Goal: Transaction & Acquisition: Purchase product/service

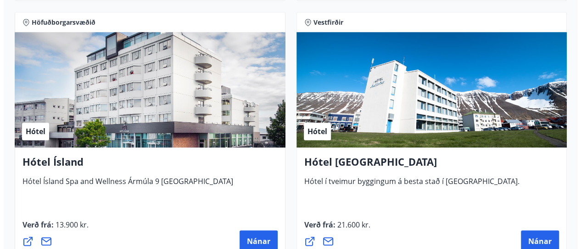
scroll to position [2247, 0]
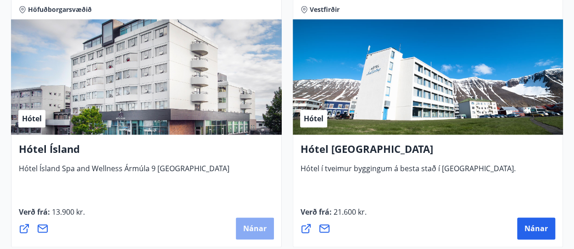
click at [251, 232] on span "Nánar" at bounding box center [254, 229] width 23 height 10
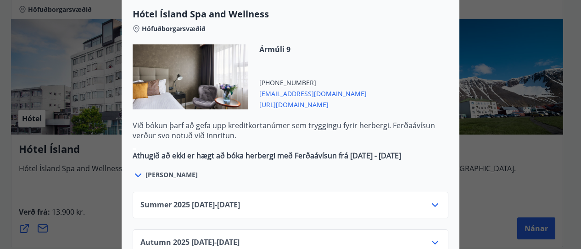
scroll to position [596, 0]
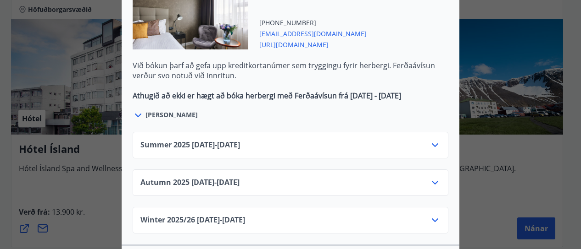
click at [432, 181] on icon at bounding box center [435, 183] width 6 height 4
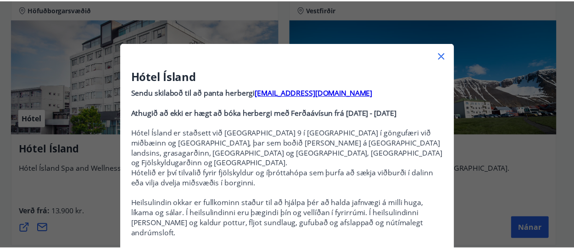
scroll to position [0, 0]
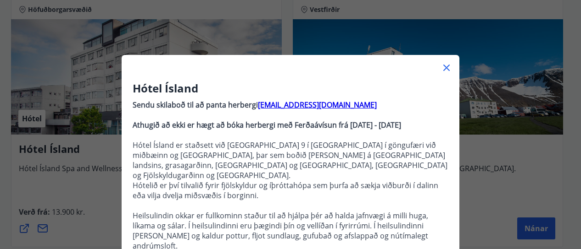
click at [443, 70] on icon at bounding box center [446, 67] width 11 height 11
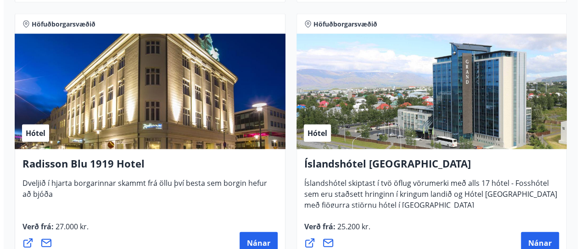
scroll to position [2797, 0]
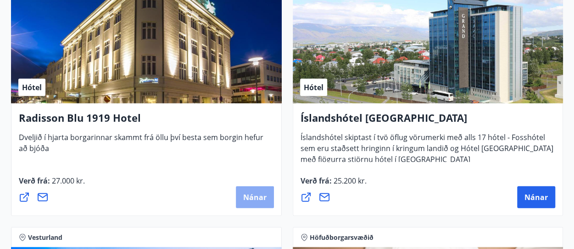
click at [263, 199] on span "Nánar" at bounding box center [254, 198] width 23 height 10
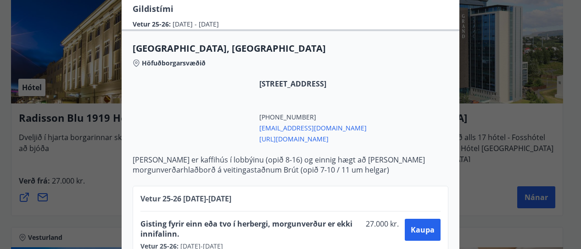
scroll to position [256, 0]
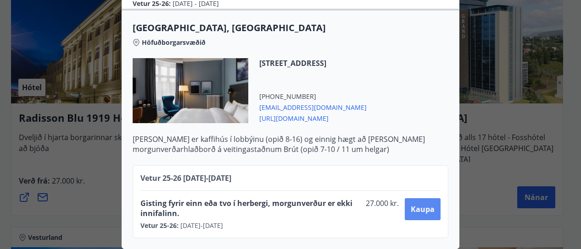
click at [423, 205] on span "Kaupa" at bounding box center [422, 210] width 24 height 10
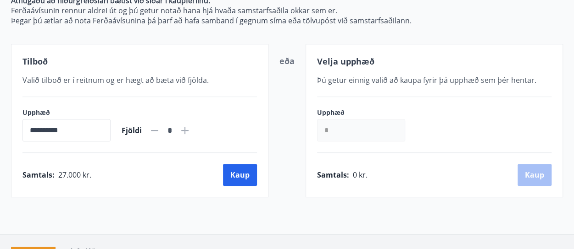
scroll to position [211, 0]
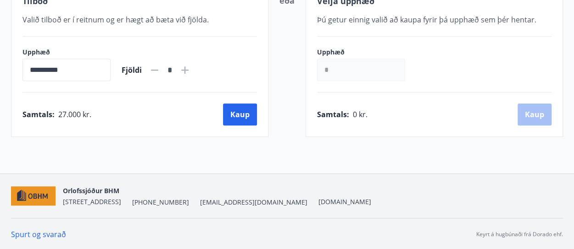
click at [190, 66] on icon at bounding box center [184, 70] width 11 height 11
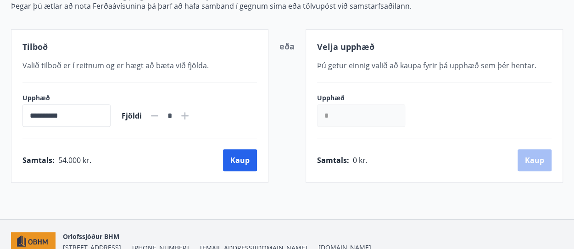
click at [160, 116] on icon at bounding box center [154, 116] width 11 height 11
type input "*"
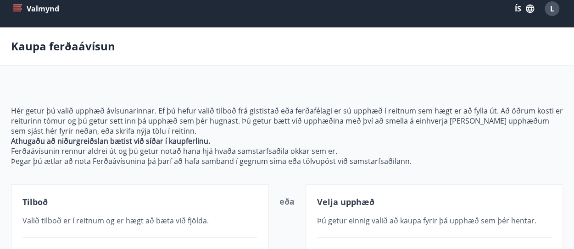
scroll to position [0, 0]
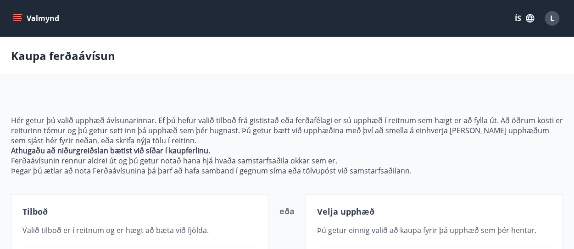
click at [44, 19] on button "Valmynd" at bounding box center [37, 18] width 52 height 17
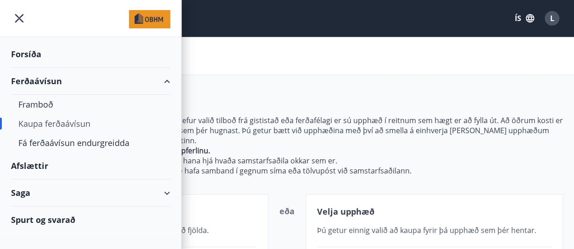
click at [36, 53] on div "Forsíða" at bounding box center [90, 54] width 159 height 27
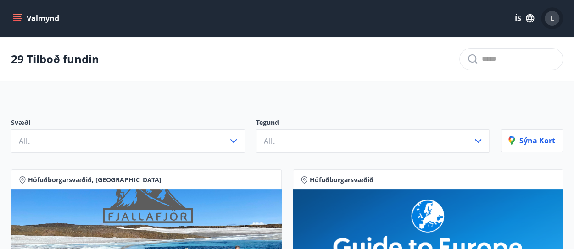
click at [553, 21] on span "L" at bounding box center [552, 18] width 4 height 10
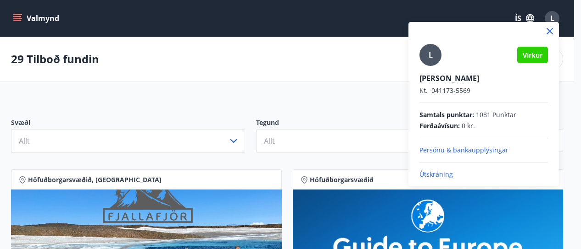
click at [433, 176] on p "Útskráning" at bounding box center [483, 174] width 128 height 9
